Goal: Transaction & Acquisition: Purchase product/service

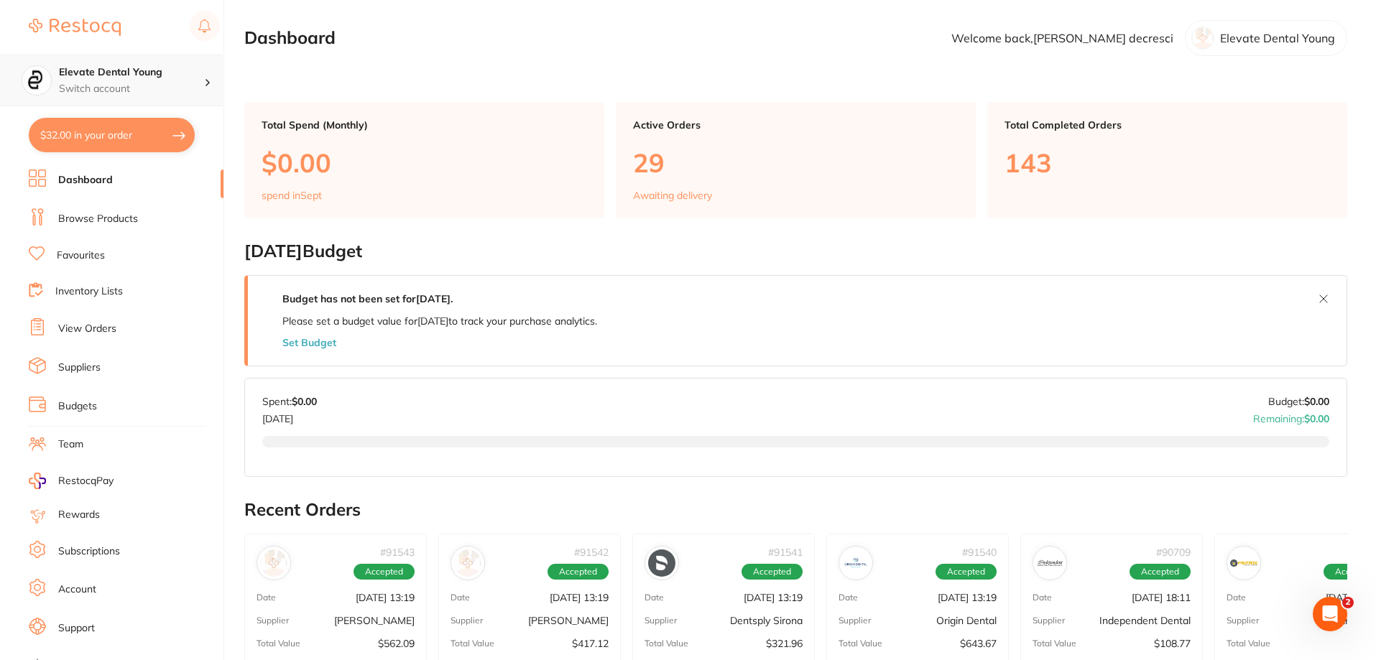
click at [160, 88] on p "Switch account" at bounding box center [131, 89] width 145 height 14
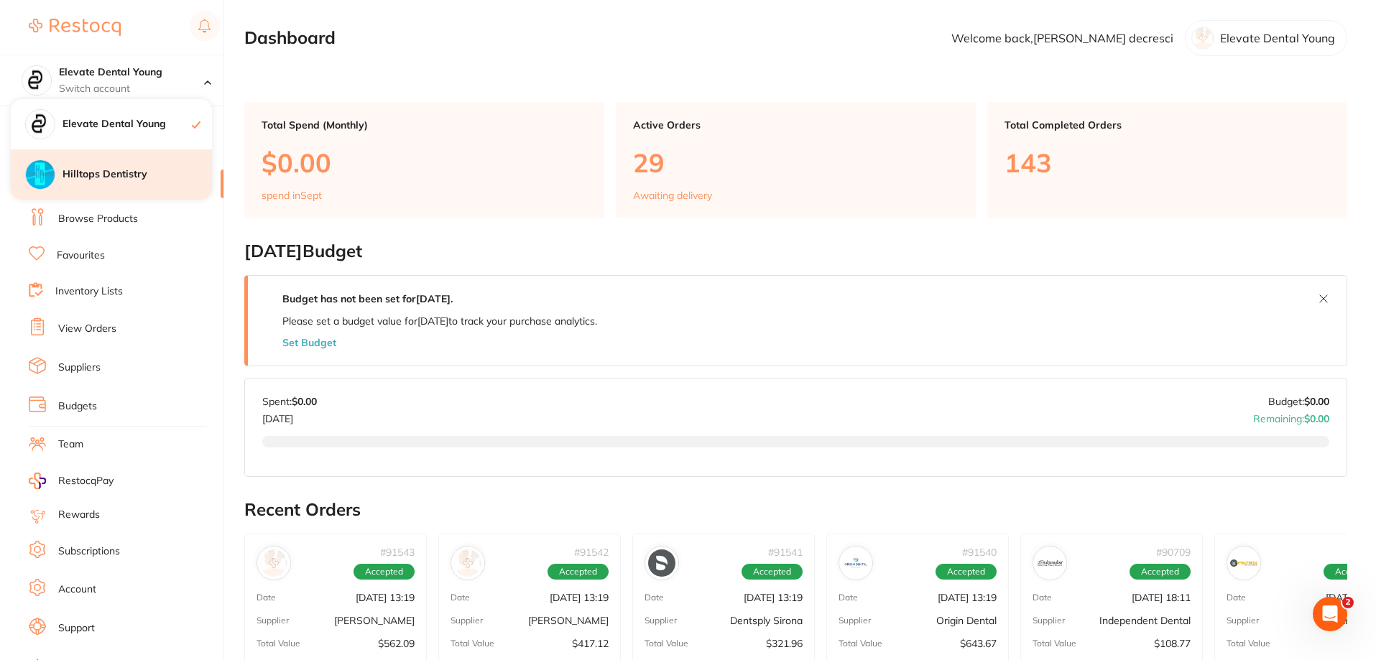
click at [167, 170] on h4 "Hilltops Dentistry" at bounding box center [137, 174] width 149 height 14
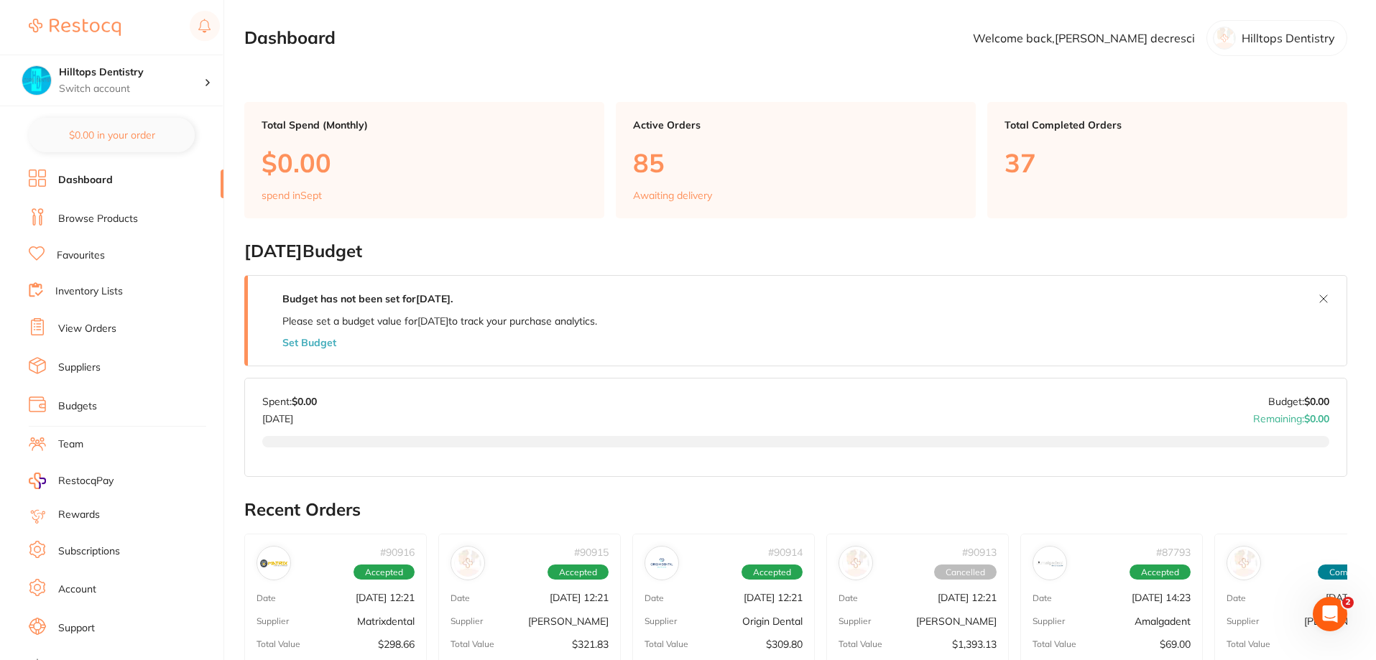
click at [110, 216] on link "Browse Products" at bounding box center [98, 219] width 80 height 14
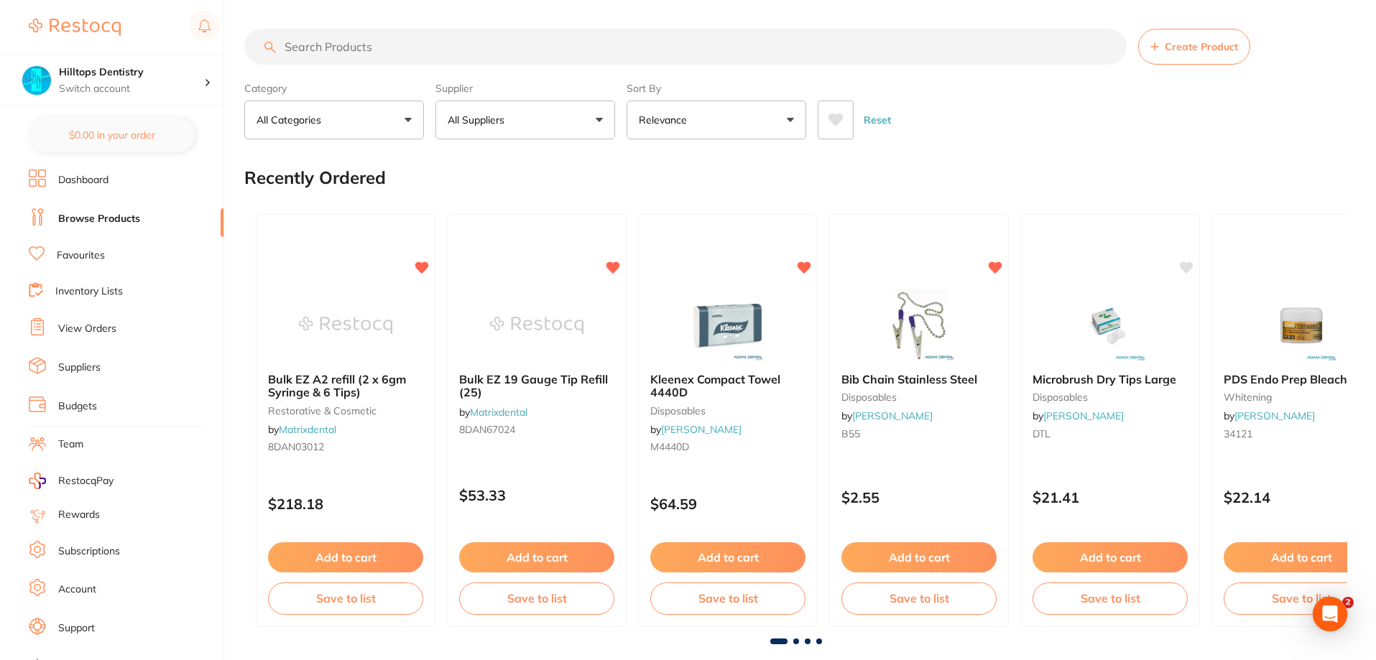
click at [378, 48] on input "search" at bounding box center [685, 47] width 882 height 36
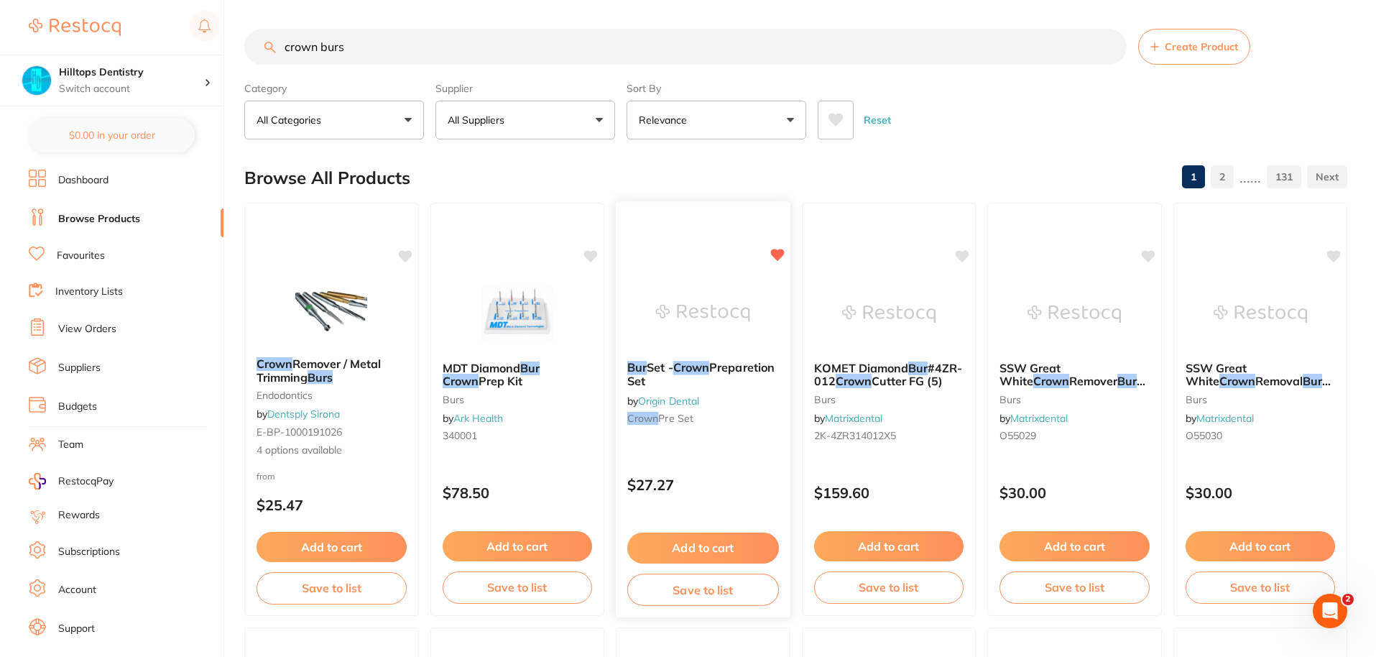
type input "crown burs"
click at [724, 550] on button "Add to cart" at bounding box center [703, 547] width 152 height 31
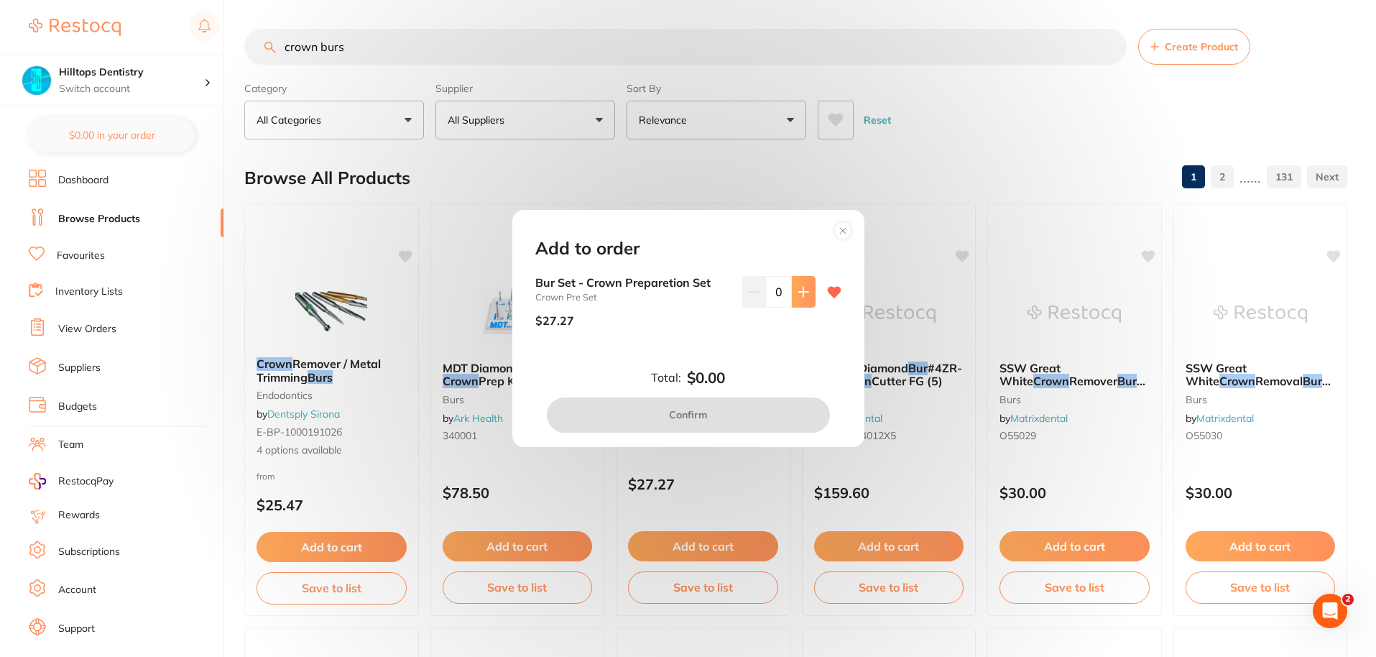
click at [808, 290] on button at bounding box center [804, 292] width 24 height 32
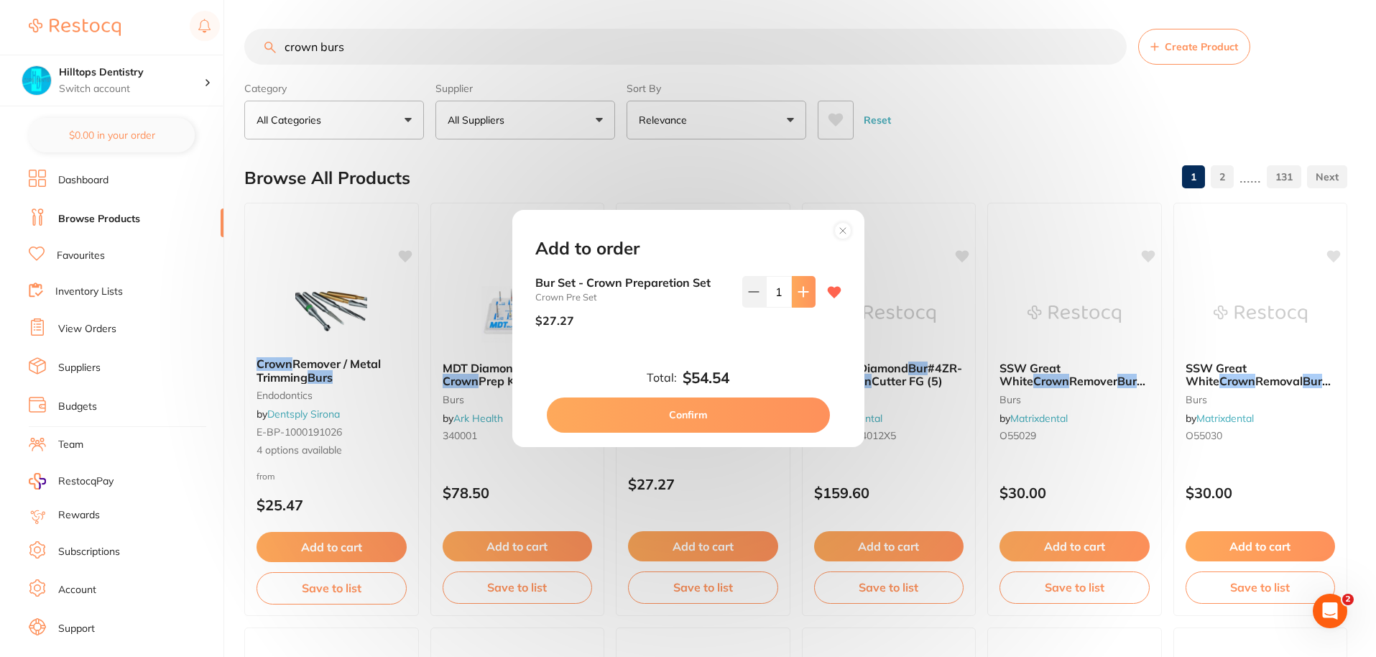
type input "2"
click at [757, 417] on button "Confirm" at bounding box center [688, 414] width 283 height 34
checkbox input "false"
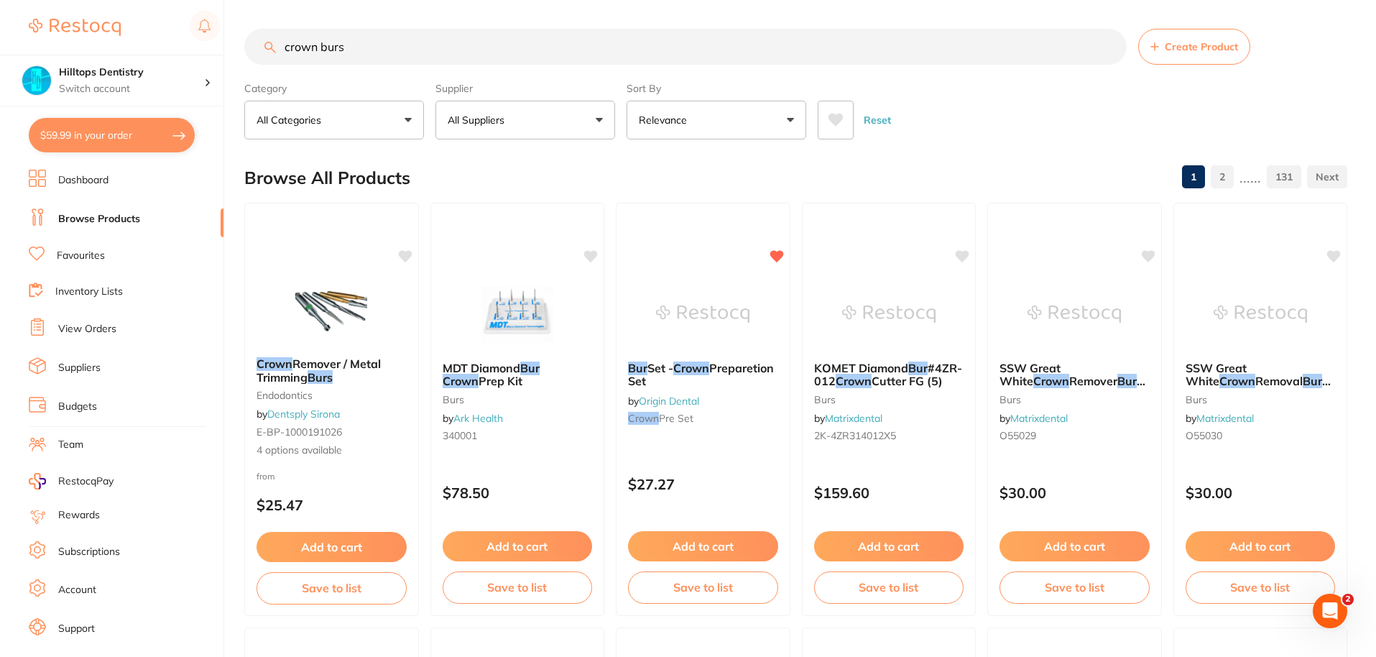
click at [320, 49] on input "crown burs" at bounding box center [685, 47] width 882 height 36
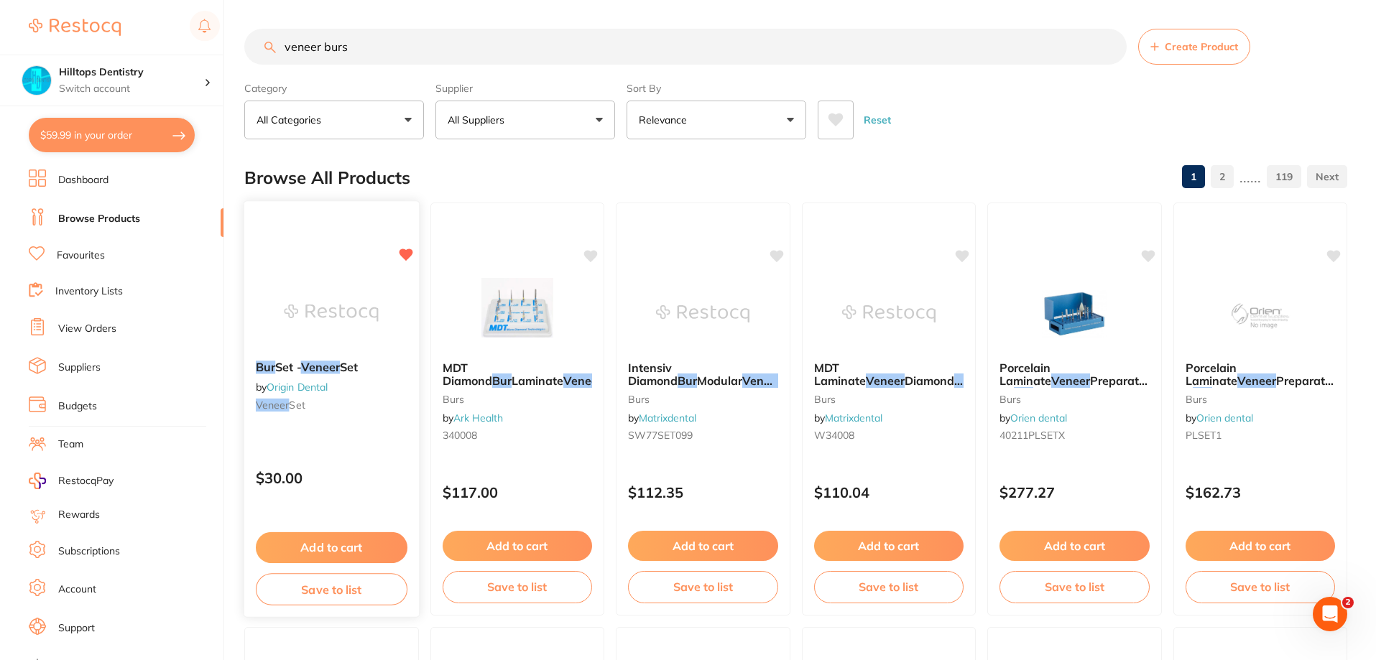
type input "veneer burs"
click at [328, 543] on button "Add to cart" at bounding box center [332, 547] width 152 height 31
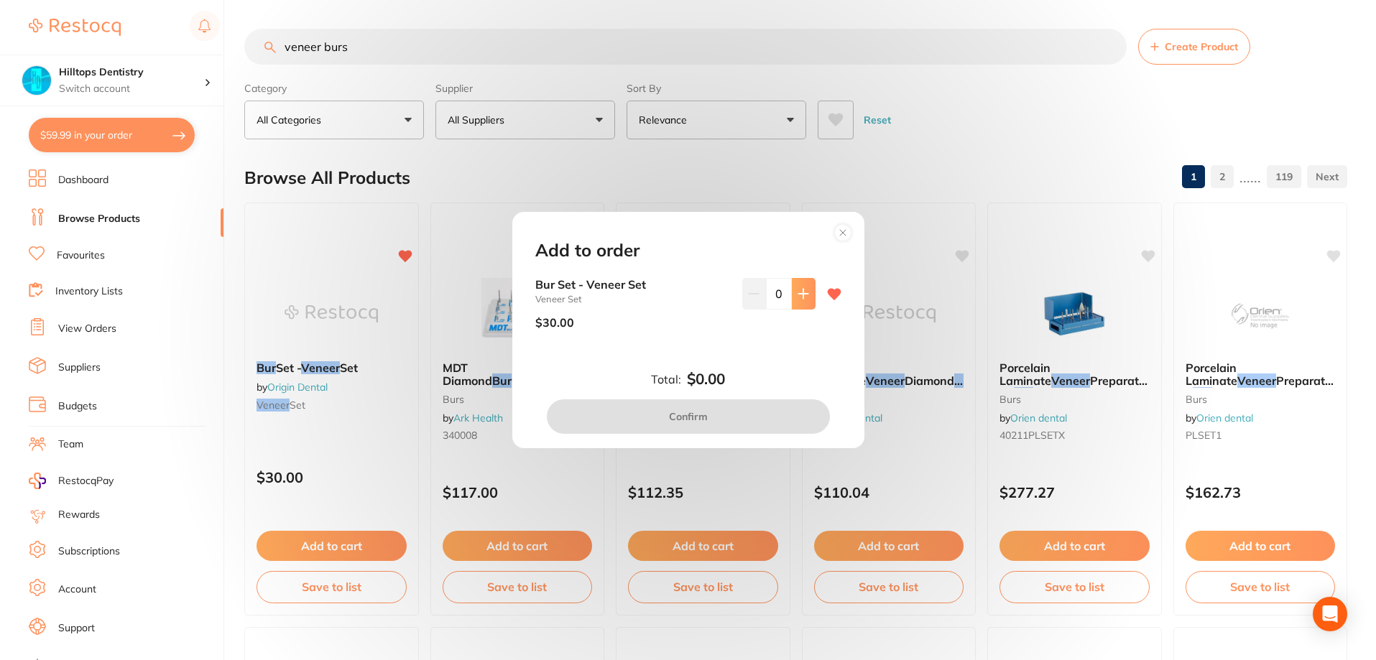
click at [803, 285] on button at bounding box center [804, 294] width 24 height 32
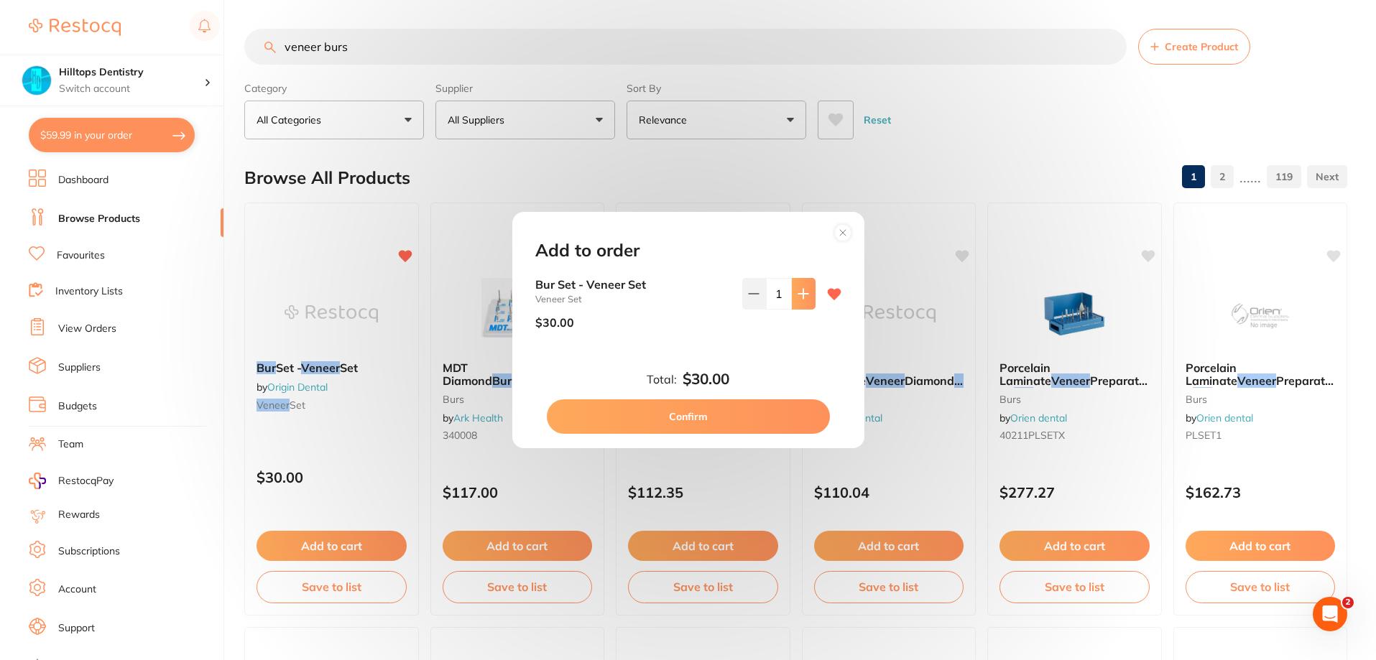
click at [803, 285] on button at bounding box center [804, 294] width 24 height 32
type input "2"
click at [698, 416] on button "Confirm" at bounding box center [688, 416] width 283 height 34
